Goal: Find specific page/section: Find specific page/section

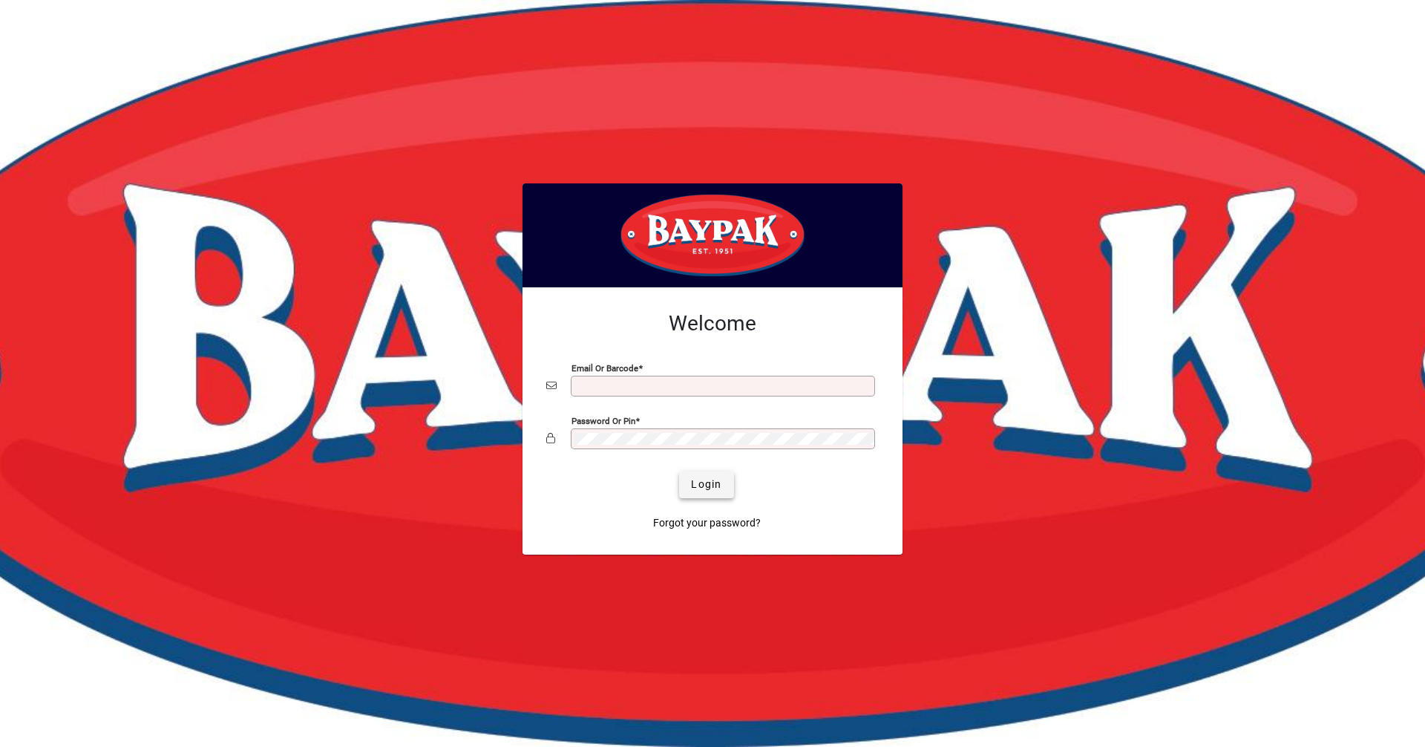
type input "**********"
click at [706, 479] on span "Login" at bounding box center [706, 484] width 30 height 16
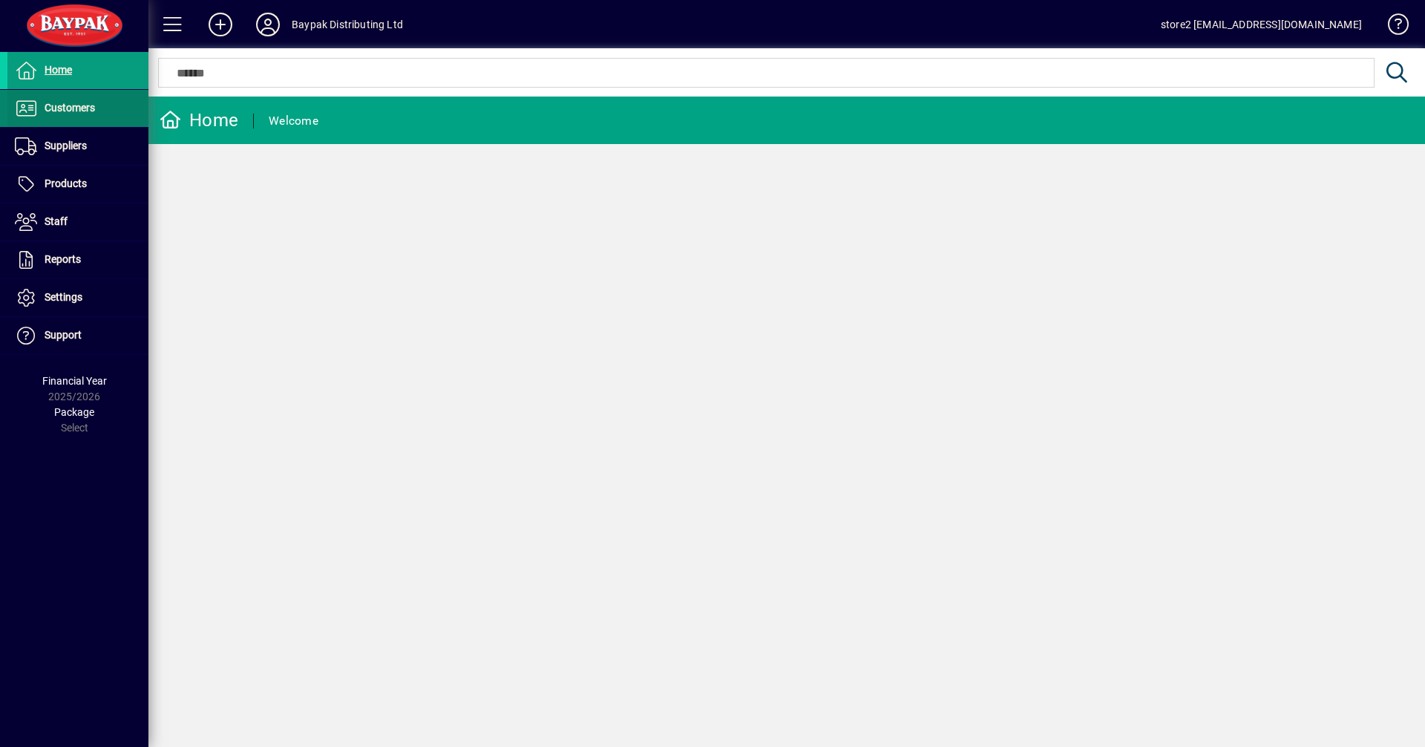
click at [70, 115] on span "Customers" at bounding box center [51, 108] width 88 height 18
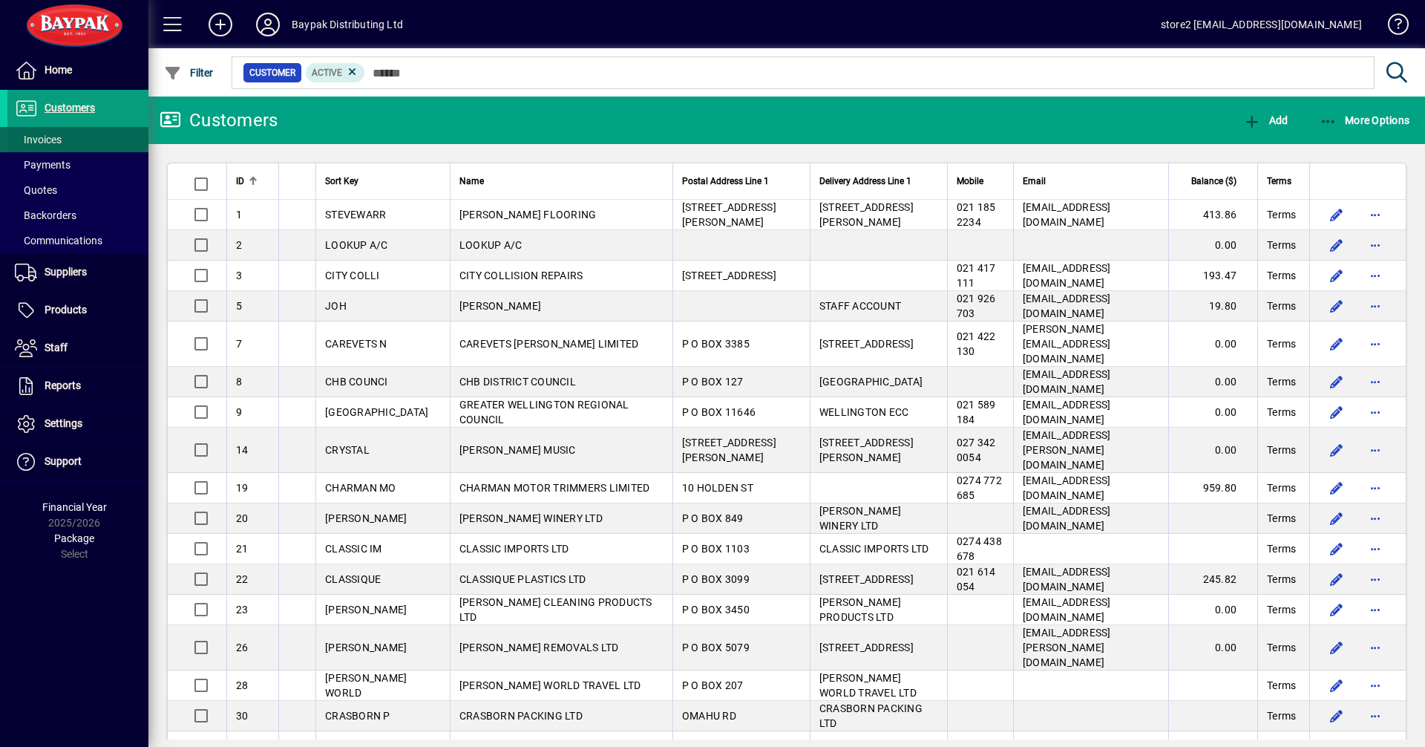
click at [61, 139] on span "Invoices" at bounding box center [38, 140] width 47 height 12
